Goal: Information Seeking & Learning: Learn about a topic

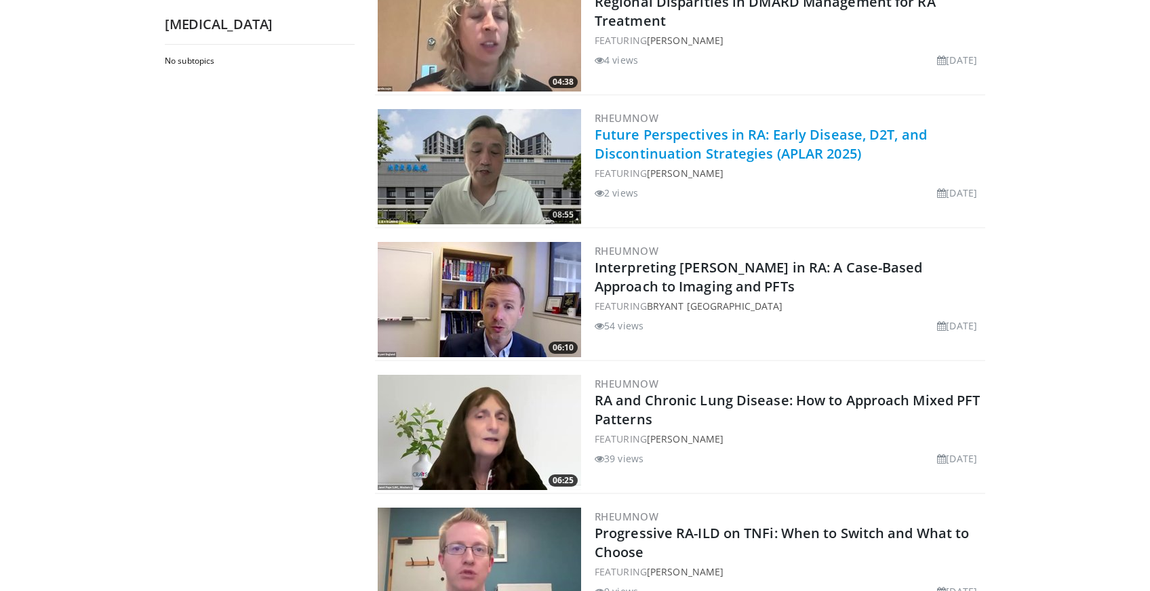
scroll to position [475, 0]
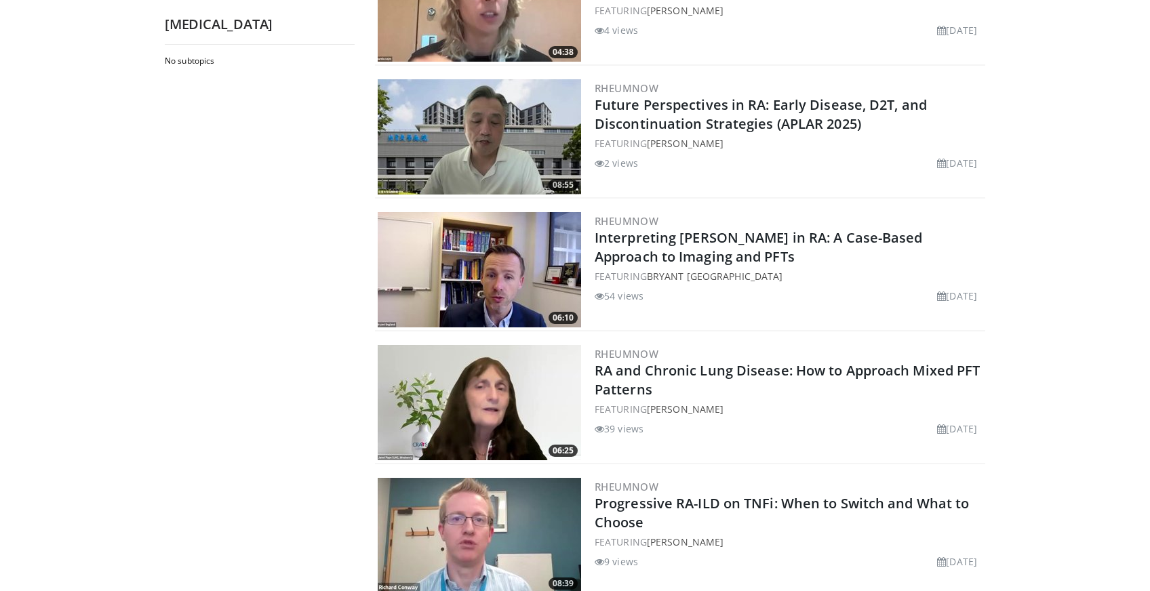
click at [517, 237] on img at bounding box center [479, 269] width 203 height 115
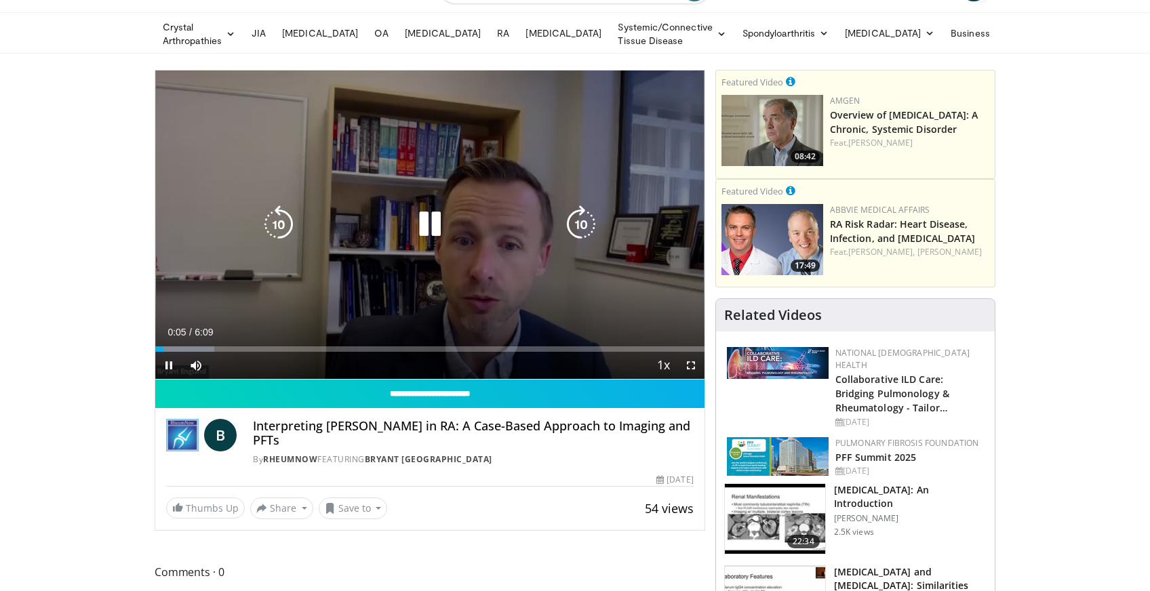
scroll to position [68, 0]
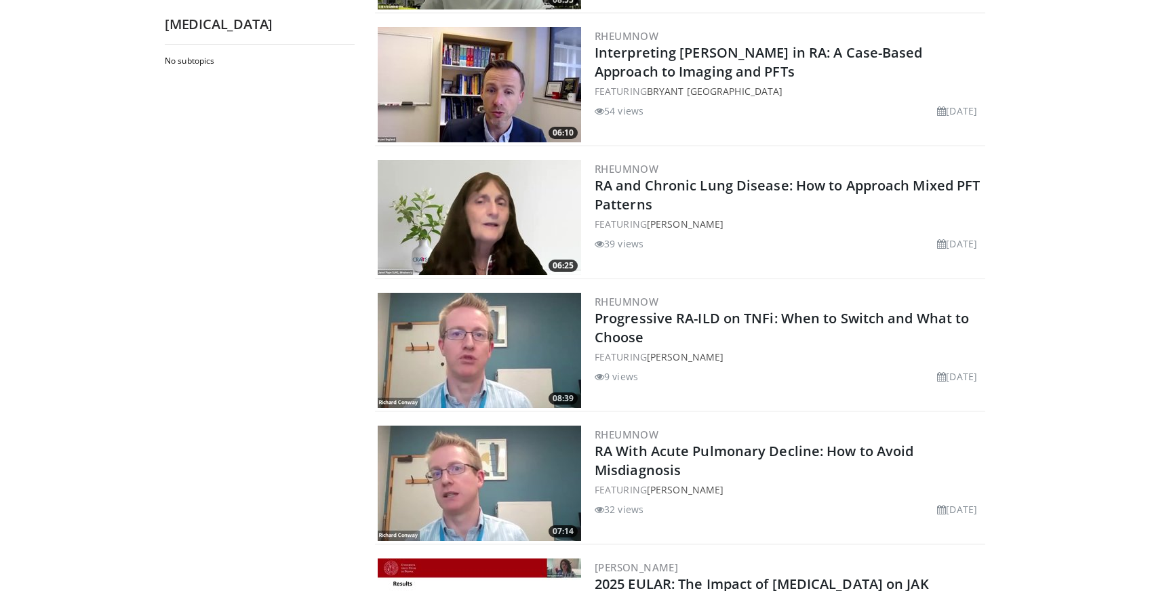
scroll to position [678, 0]
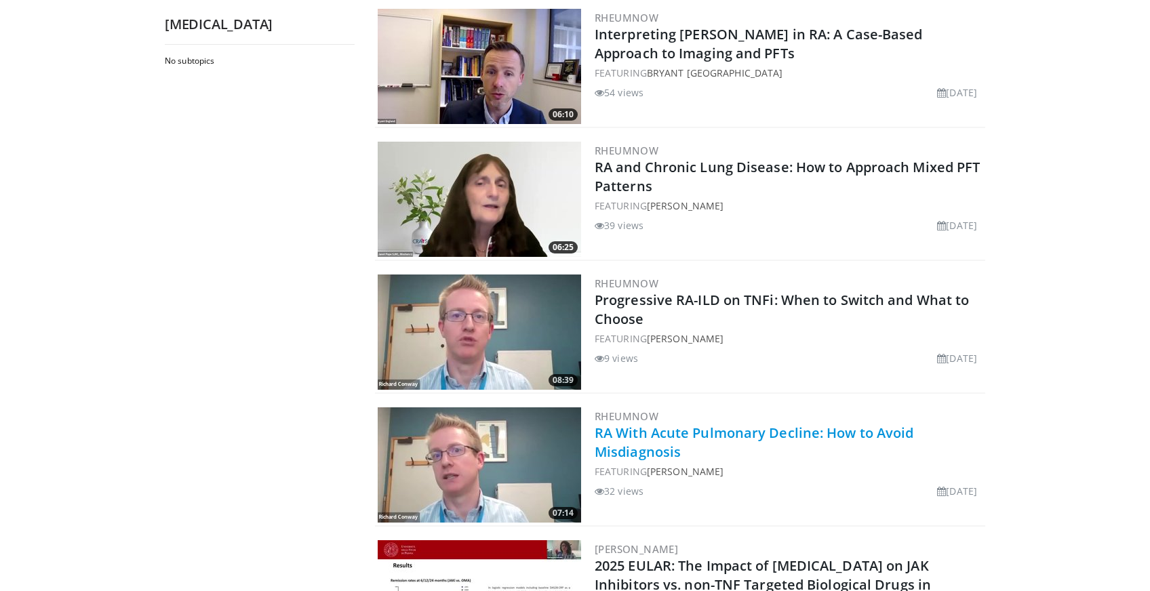
click at [727, 424] on link "RA With Acute Pulmonary Decline: How to Avoid Misdiagnosis" at bounding box center [754, 442] width 319 height 37
click at [725, 426] on link "RA With Acute Pulmonary Decline: How to Avoid Misdiagnosis" at bounding box center [754, 442] width 319 height 37
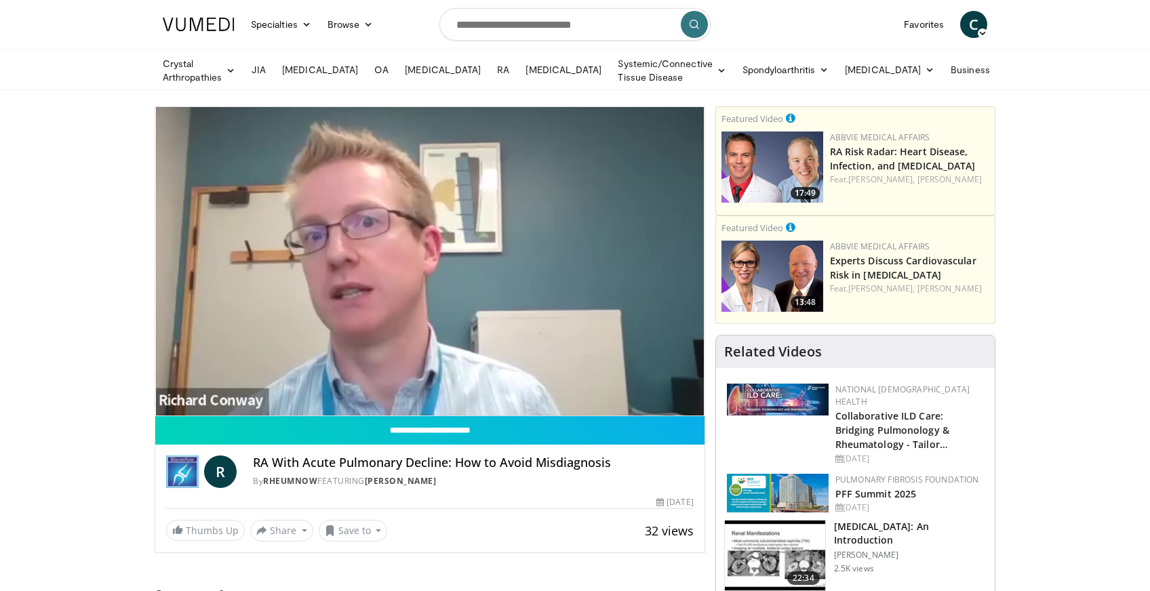
scroll to position [68, 0]
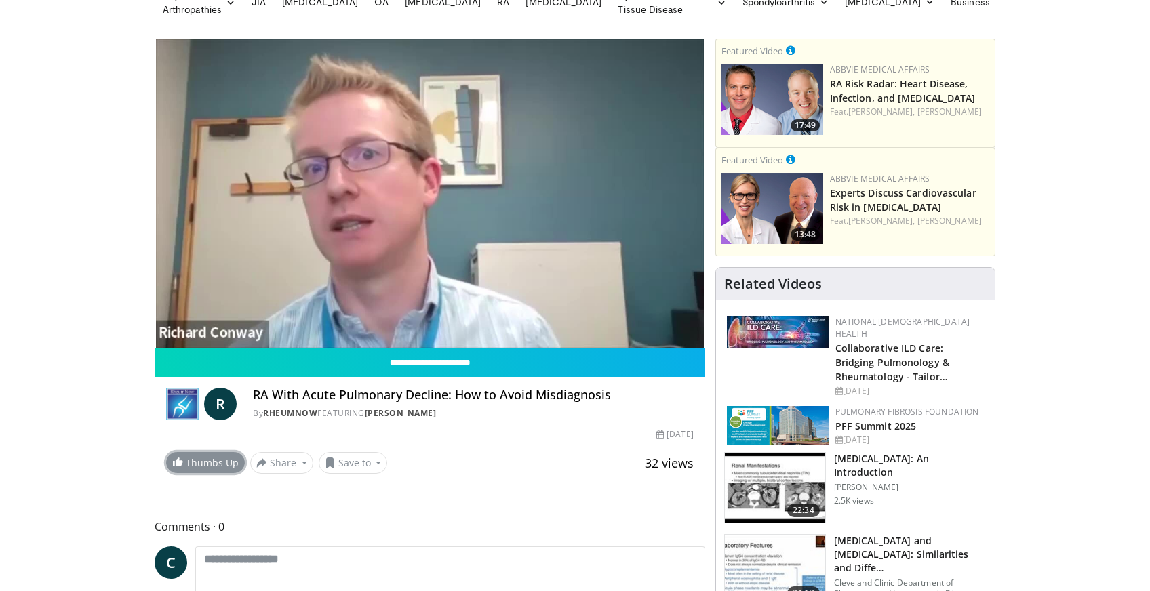
click at [224, 461] on link "Thumbs Up" at bounding box center [205, 462] width 79 height 21
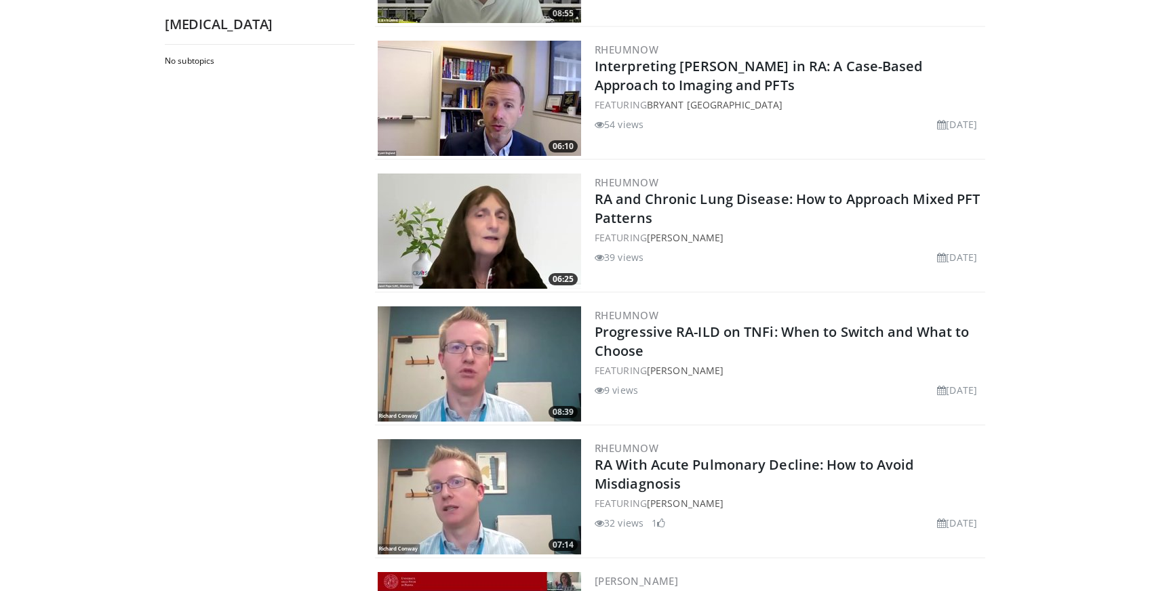
scroll to position [610, 0]
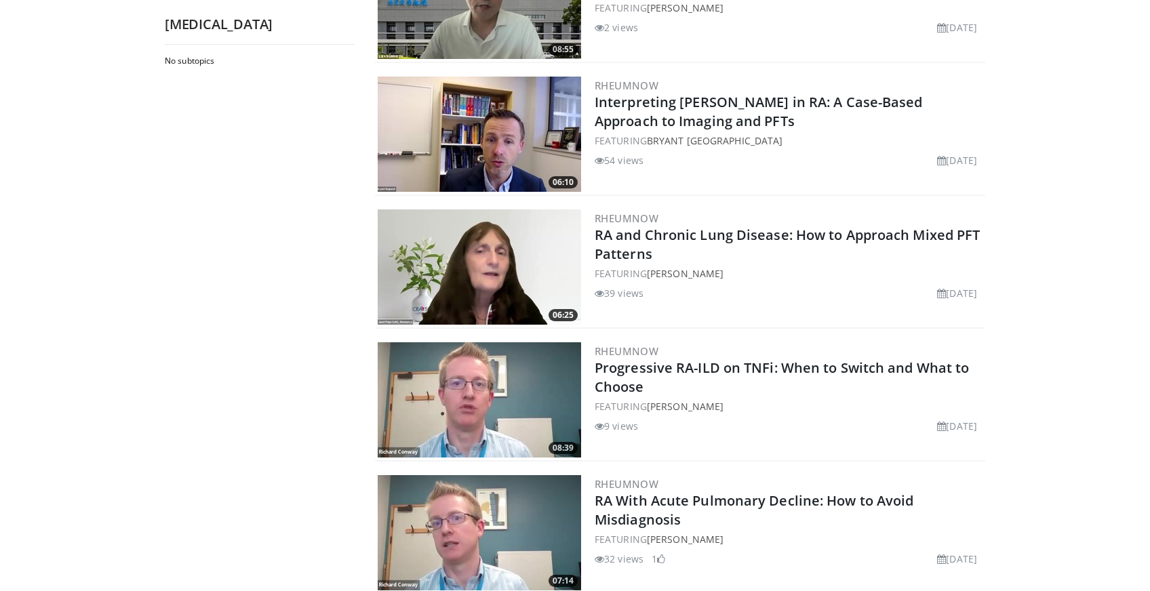
click at [511, 386] on img at bounding box center [479, 399] width 203 height 115
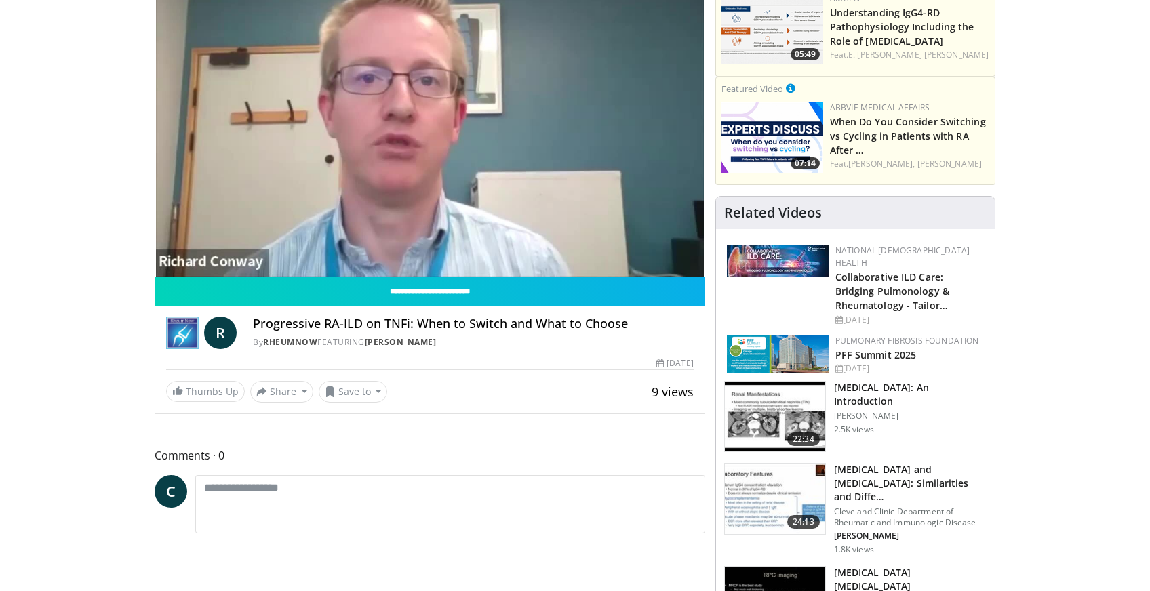
scroll to position [68, 0]
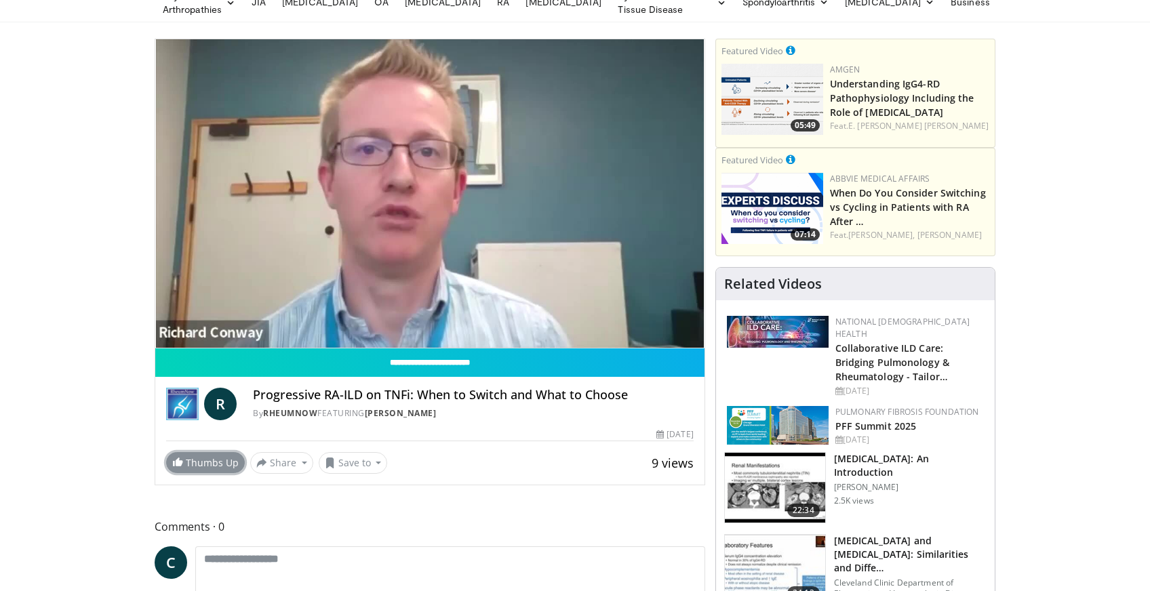
click at [203, 464] on link "Thumbs Up" at bounding box center [205, 462] width 79 height 21
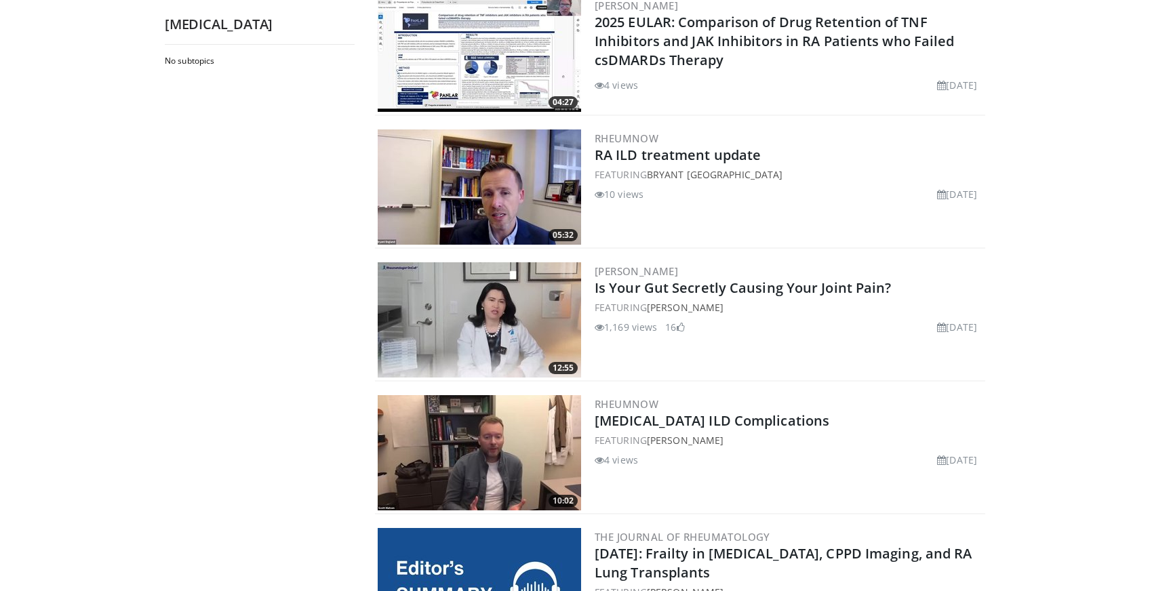
scroll to position [1492, 0]
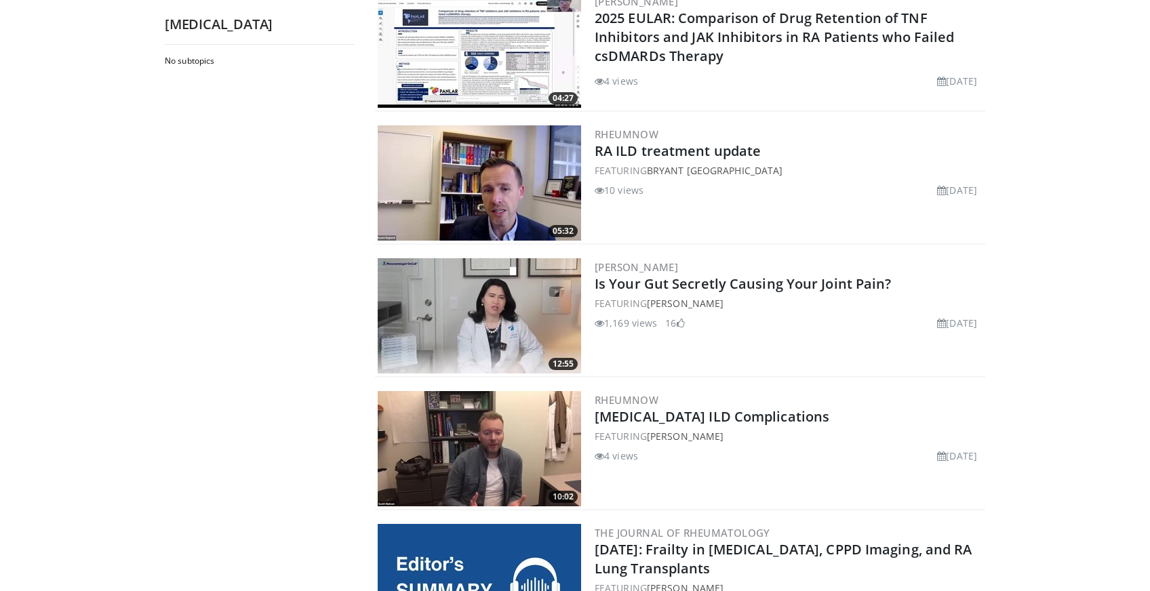
click at [509, 184] on img at bounding box center [479, 182] width 203 height 115
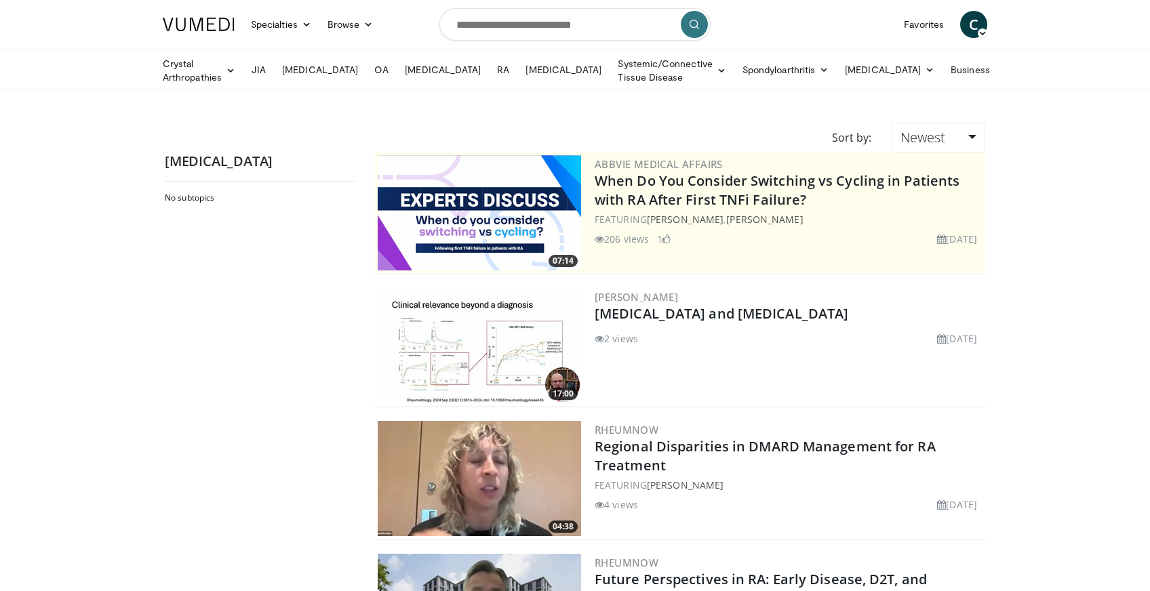
scroll to position [1492, 0]
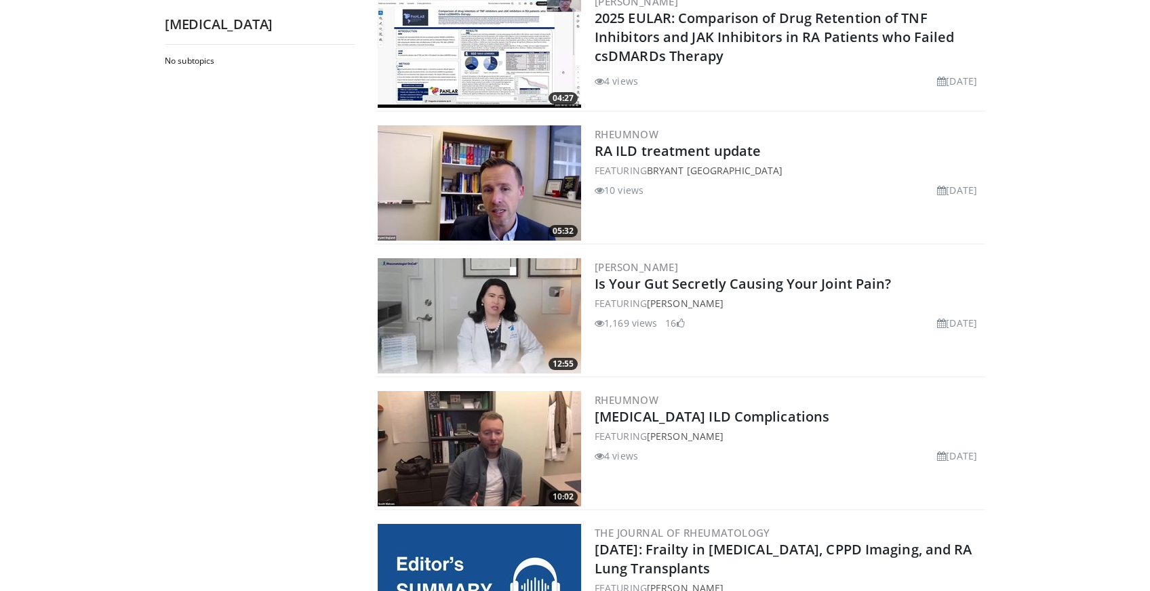
click at [534, 438] on img at bounding box center [479, 448] width 203 height 115
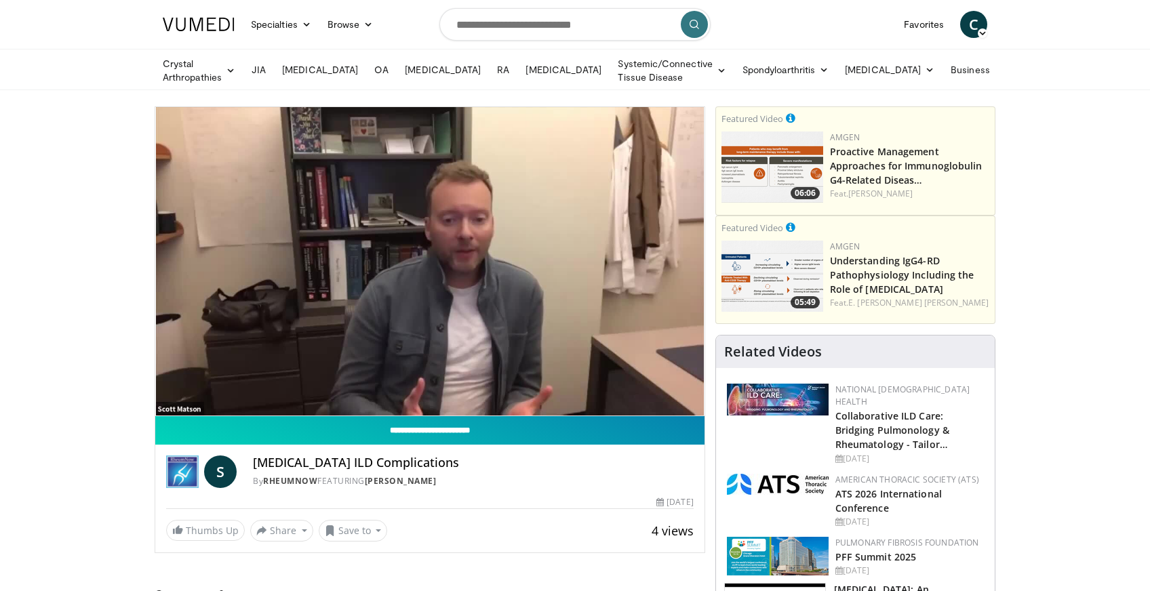
click at [172, 428] on input "**********" at bounding box center [429, 430] width 549 height 28
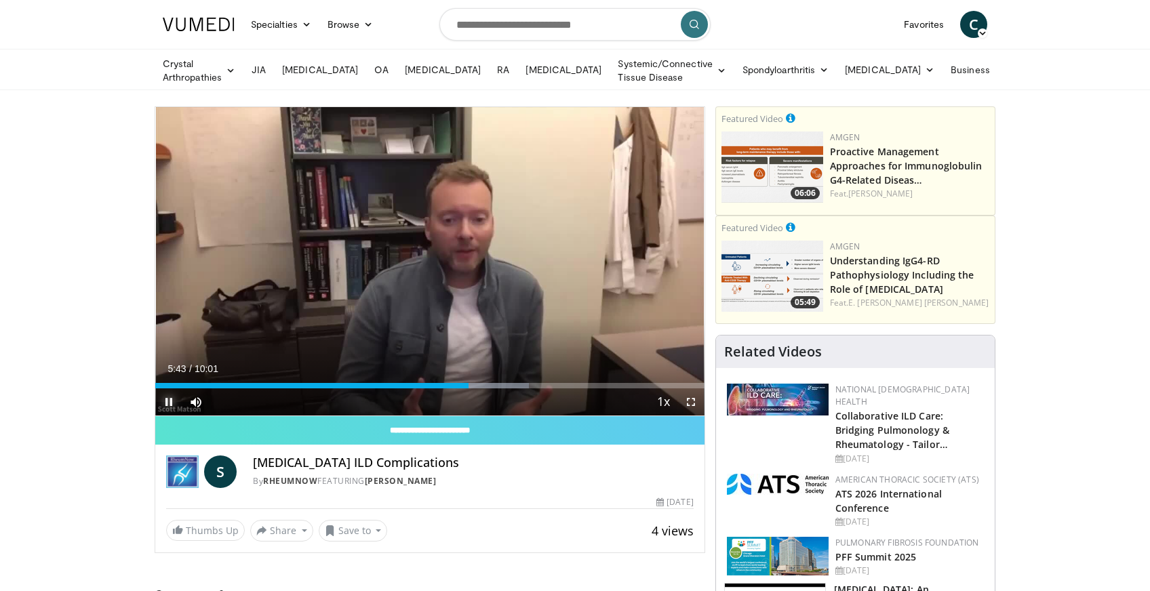
click at [171, 395] on span "Video Player" at bounding box center [168, 401] width 27 height 27
click at [172, 397] on span "Video Player" at bounding box center [168, 401] width 27 height 27
click at [169, 397] on span "Video Player" at bounding box center [168, 401] width 27 height 27
